Goal: Task Accomplishment & Management: Complete application form

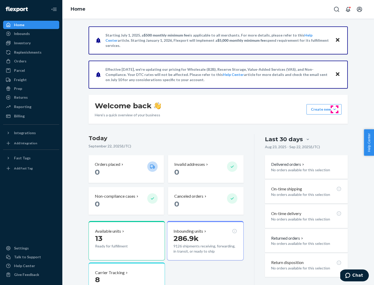
click at [334, 109] on button "Create new Create new inbound Create new order Create new product" at bounding box center [323, 109] width 35 height 10
click at [31, 34] on div "Inbounds" at bounding box center [31, 33] width 55 height 7
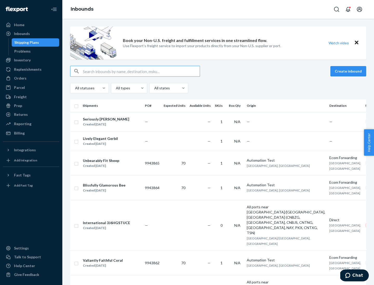
click at [349, 71] on button "Create inbound" at bounding box center [348, 71] width 36 height 10
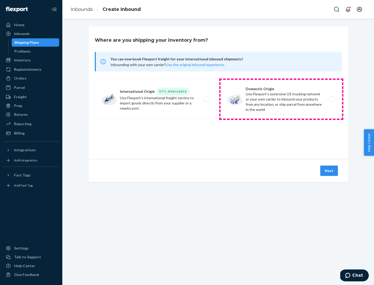
click at [281, 99] on label "Domestic Origin Use Flexport’s extensive US trucking network or your own carrie…" at bounding box center [280, 99] width 121 height 39
click at [332, 99] on input "Domestic Origin Use Flexport’s extensive US trucking network or your own carrie…" at bounding box center [333, 99] width 3 height 3
radio input "true"
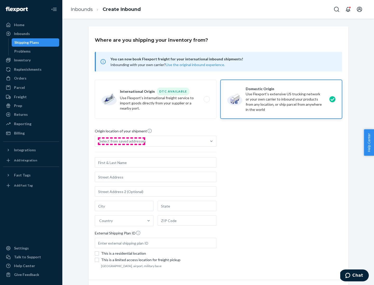
click at [121, 141] on div "Select from saved addresses" at bounding box center [122, 141] width 47 height 5
click at [100, 141] on input "Select from saved addresses" at bounding box center [99, 141] width 1 height 5
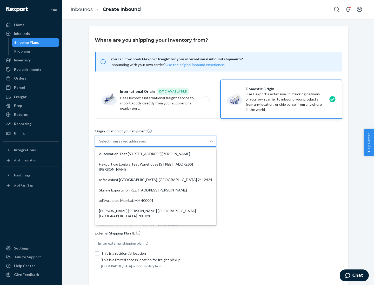
scroll to position [2, 0]
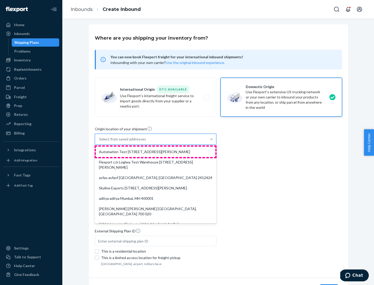
click at [155, 152] on div "Automation Test [STREET_ADDRESS][PERSON_NAME]" at bounding box center [155, 152] width 119 height 10
click at [100, 142] on input "option Automation Test [STREET_ADDRESS][PERSON_NAME]. 9 results available. Use …" at bounding box center [99, 139] width 1 height 5
type input "Automation Test"
type input "9th Floor"
type input "[GEOGRAPHIC_DATA]"
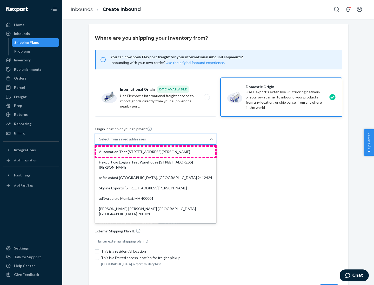
type input "CA"
type input "94104"
type input "[STREET_ADDRESS][PERSON_NAME]"
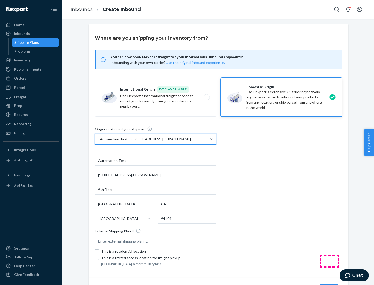
scroll to position [30, 0]
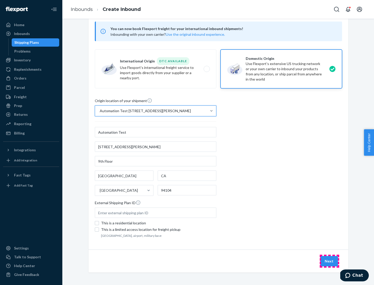
click at [329, 262] on button "Next" at bounding box center [329, 261] width 18 height 10
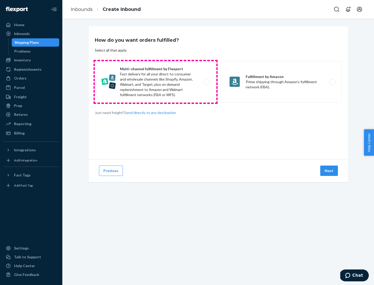
click at [155, 82] on label "Multi-channel fulfillment by Flexport Fast delivery for all your direct-to-cons…" at bounding box center [155, 82] width 121 height 42
click at [206, 82] on input "Multi-channel fulfillment by Flexport Fast delivery for all your direct-to-cons…" at bounding box center [207, 81] width 3 height 3
radio input "true"
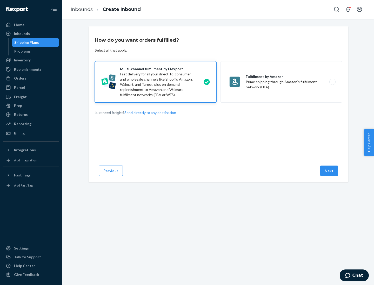
click at [329, 171] on button "Next" at bounding box center [329, 171] width 18 height 10
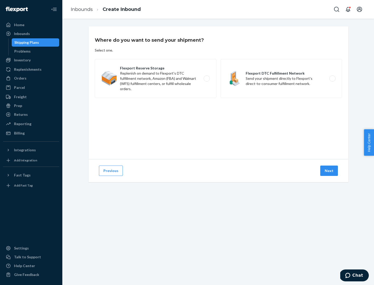
click at [281, 79] on label "Flexport DTC Fulfillment Network Send your shipment directly to Flexport's dire…" at bounding box center [280, 78] width 121 height 39
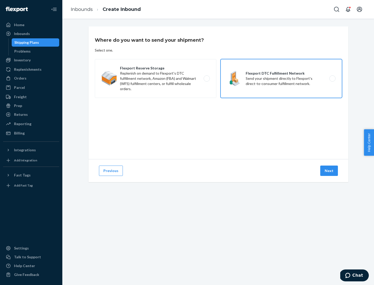
click at [332, 79] on input "Flexport DTC Fulfillment Network Send your shipment directly to Flexport's dire…" at bounding box center [333, 78] width 3 height 3
radio input "true"
click at [329, 171] on button "Next" at bounding box center [329, 171] width 18 height 10
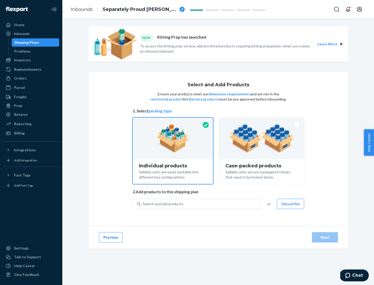
click at [262, 139] on img at bounding box center [261, 138] width 65 height 29
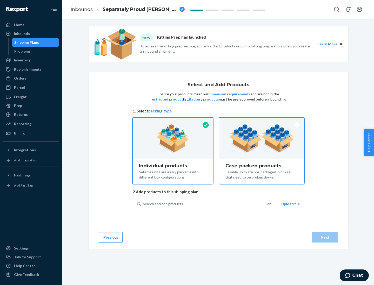
click at [262, 121] on input "Case-packed products Sellable units are pre-packaged in boxes that need to be b…" at bounding box center [261, 119] width 3 height 3
radio input "true"
radio input "false"
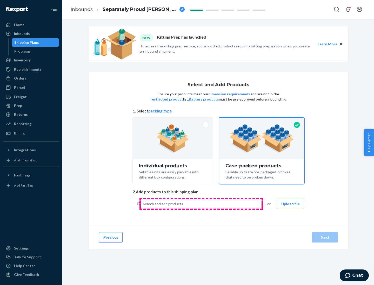
click at [201, 204] on div "Search and add products" at bounding box center [201, 203] width 120 height 9
click at [143, 204] on input "Search and add products" at bounding box center [143, 204] width 1 height 5
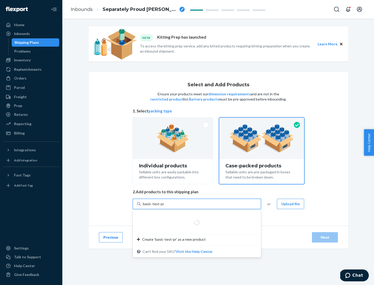
type input "basic-test-product-1"
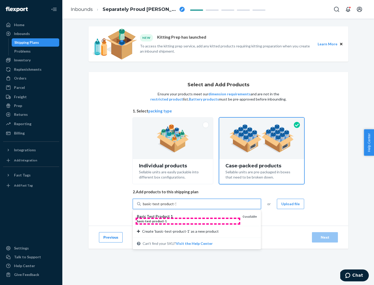
click at [188, 221] on div "basic - test - product - 1" at bounding box center [187, 221] width 101 height 4
click at [176, 207] on input "basic-test-product-1" at bounding box center [159, 204] width 33 height 5
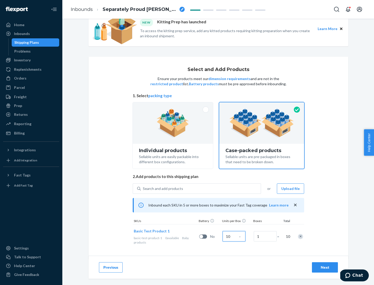
scroll to position [19, 0]
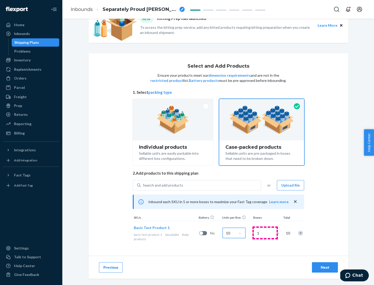
type input "10"
type input "7"
click at [325, 268] on div "Next" at bounding box center [324, 267] width 17 height 5
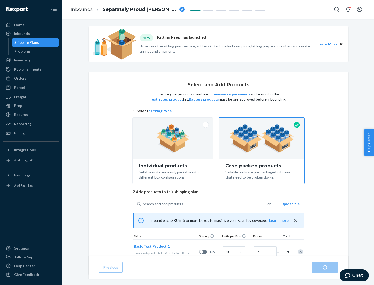
radio input "true"
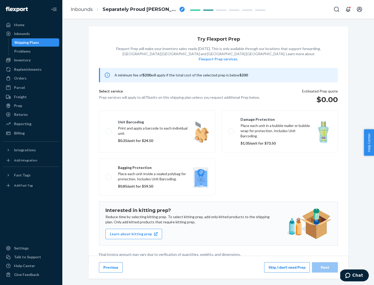
scroll to position [1, 0]
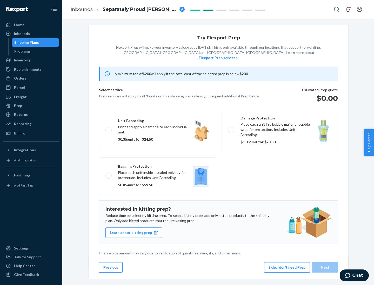
click at [157, 165] on label "Bagging protection Place each unit inside a sealed polybag for protection. Incl…" at bounding box center [157, 175] width 116 height 37
click at [109, 174] on input "Bagging protection Place each unit inside a sealed polybag for protection. Incl…" at bounding box center [106, 175] width 3 height 3
checkbox input "true"
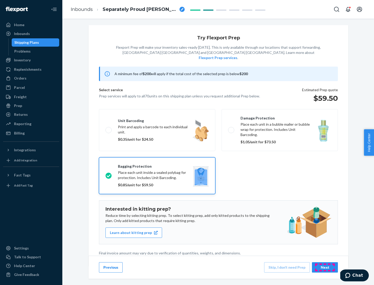
click at [325, 267] on div "Next" at bounding box center [324, 267] width 17 height 5
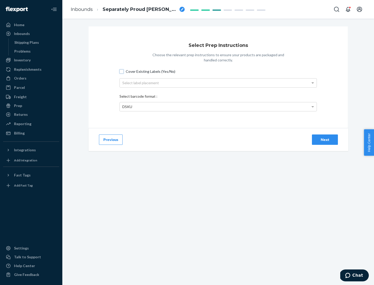
click at [121, 71] on input "Cover Existing Labels (Yes/No)" at bounding box center [121, 72] width 4 height 4
checkbox input "true"
click at [218, 83] on div "Select label placement" at bounding box center [218, 83] width 197 height 9
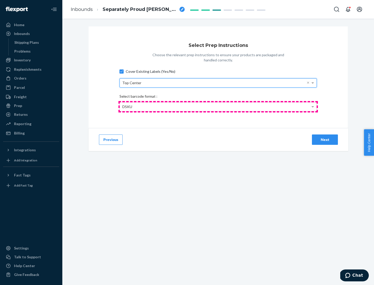
click at [218, 107] on div "DSKU" at bounding box center [218, 106] width 197 height 9
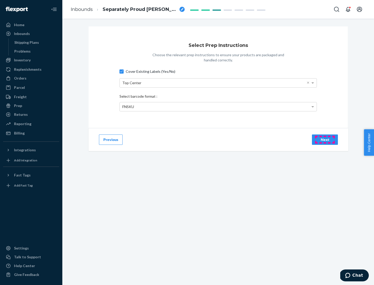
click at [325, 140] on div "Next" at bounding box center [324, 139] width 17 height 5
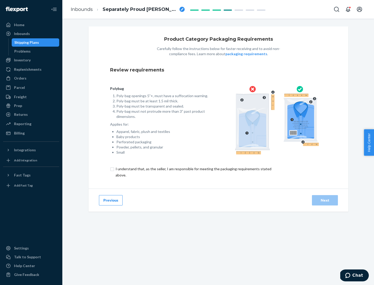
click at [193, 172] on input "checkbox" at bounding box center [196, 172] width 173 height 12
checkbox input "true"
click at [325, 200] on div "Next" at bounding box center [324, 200] width 17 height 5
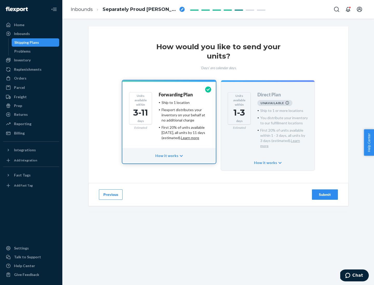
click at [176, 95] on h4 "Forwarding Plan" at bounding box center [176, 94] width 34 height 5
click at [325, 192] on div "Submit" at bounding box center [324, 194] width 17 height 5
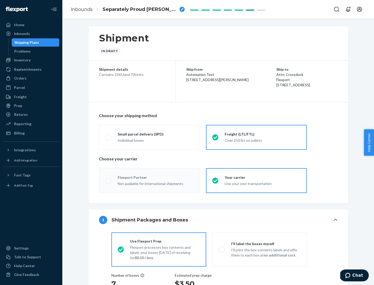
radio input "true"
radio input "false"
radio input "true"
radio input "false"
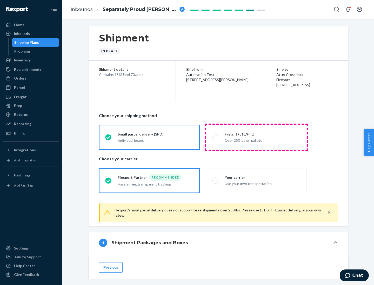
click at [256, 137] on div "Over 250 lbs on pallets" at bounding box center [262, 140] width 76 height 6
click at [215, 137] on input "Freight (LTL/FTL) Over 250 lbs on pallets" at bounding box center [213, 137] width 3 height 3
radio input "true"
radio input "false"
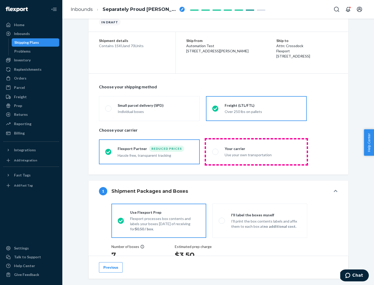
click at [256, 152] on div "Use your own transportation" at bounding box center [262, 155] width 76 height 6
click at [215, 152] on input "Your carrier Use your own transportation" at bounding box center [213, 151] width 3 height 3
radio input "true"
radio input "false"
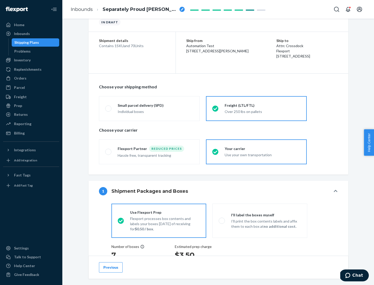
scroll to position [98, 0]
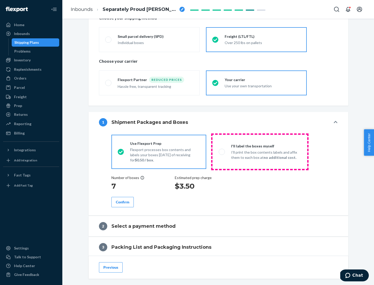
click at [259, 152] on p "I’ll print the box contents labels and affix them to each box at no additional …" at bounding box center [266, 155] width 70 height 10
click at [222, 152] on input "I'll label the boxes myself I’ll print the box contents labels and affix them t…" at bounding box center [219, 151] width 3 height 3
radio input "true"
radio input "false"
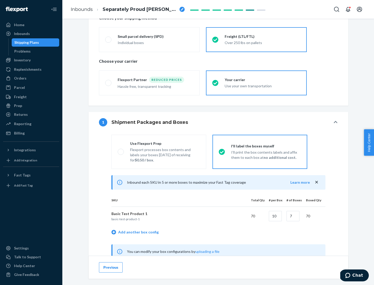
scroll to position [162, 0]
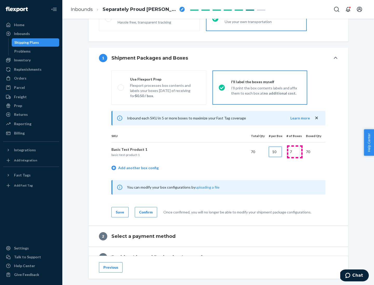
type input "10"
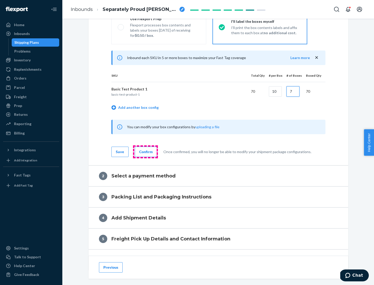
type input "7"
click at [145, 152] on div "Confirm" at bounding box center [145, 151] width 13 height 5
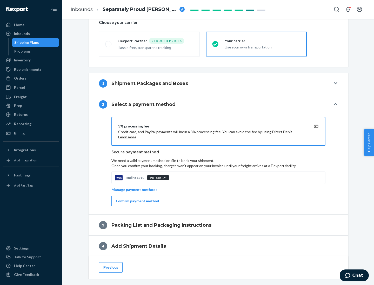
scroll to position [186, 0]
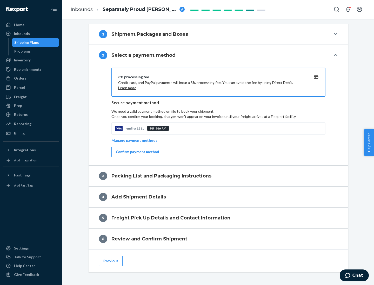
click at [137, 152] on div "Confirm payment method" at bounding box center [137, 151] width 43 height 5
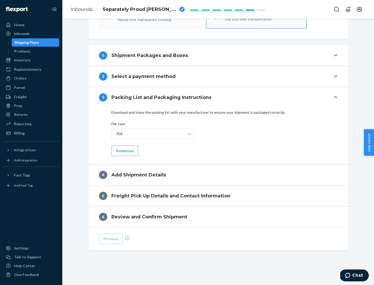
scroll to position [164, 0]
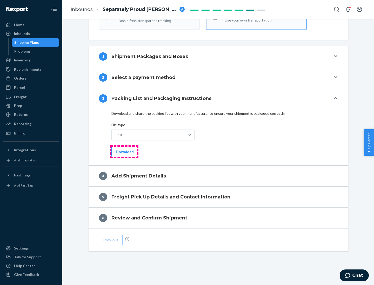
click at [124, 152] on button "Download" at bounding box center [124, 152] width 27 height 10
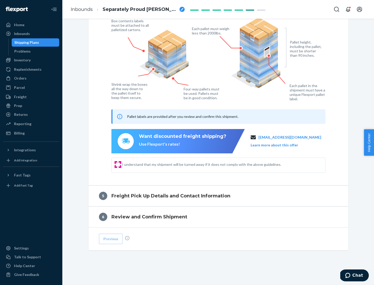
click at [118, 164] on input "I understand that my shipment will be turned away if it does not comply with th…" at bounding box center [118, 165] width 4 height 4
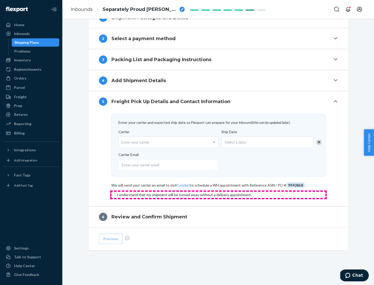
click at [218, 195] on input "checkbox" at bounding box center [218, 195] width 214 height 6
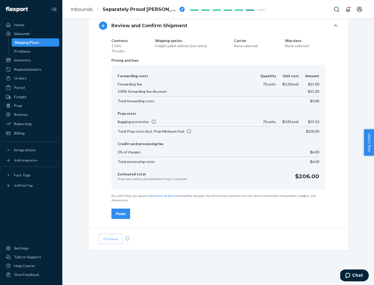
click at [121, 214] on div "Finish" at bounding box center [121, 213] width 10 height 5
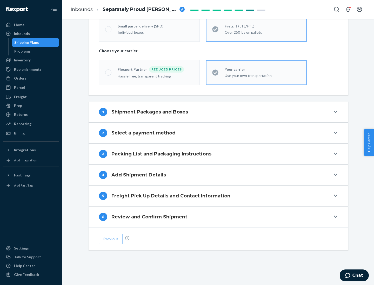
scroll to position [108, 0]
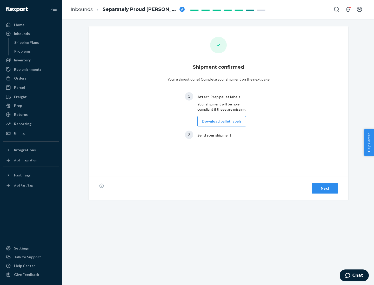
click at [220, 121] on button "Download pallet labels" at bounding box center [221, 121] width 49 height 10
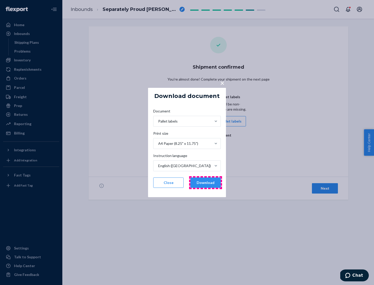
click at [205, 183] on button "Download" at bounding box center [205, 183] width 30 height 10
click at [222, 83] on span "×" at bounding box center [222, 83] width 4 height 9
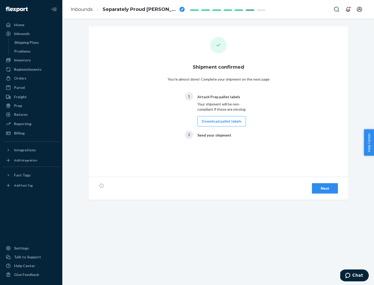
click at [325, 189] on div "Next" at bounding box center [324, 188] width 17 height 5
